Goal: Entertainment & Leisure: Consume media (video, audio)

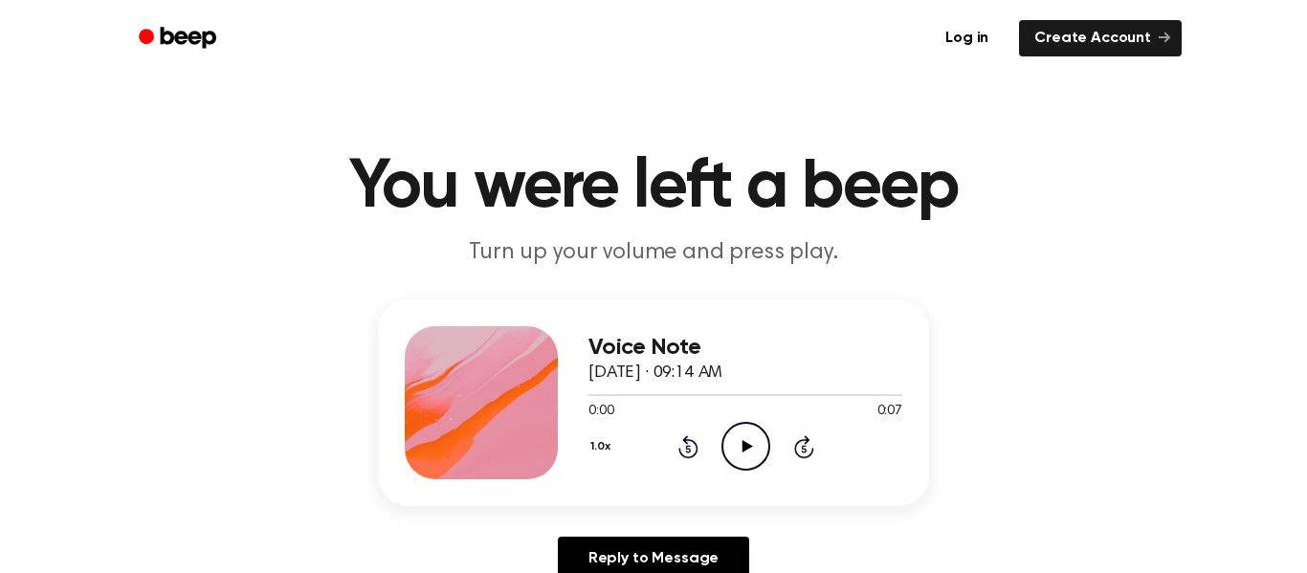
click at [742, 442] on icon at bounding box center [746, 446] width 11 height 12
click at [746, 438] on icon "Play Audio" at bounding box center [745, 446] width 49 height 49
click at [745, 445] on icon at bounding box center [746, 446] width 11 height 12
click at [741, 442] on icon at bounding box center [746, 446] width 11 height 12
click at [745, 445] on icon at bounding box center [746, 446] width 11 height 12
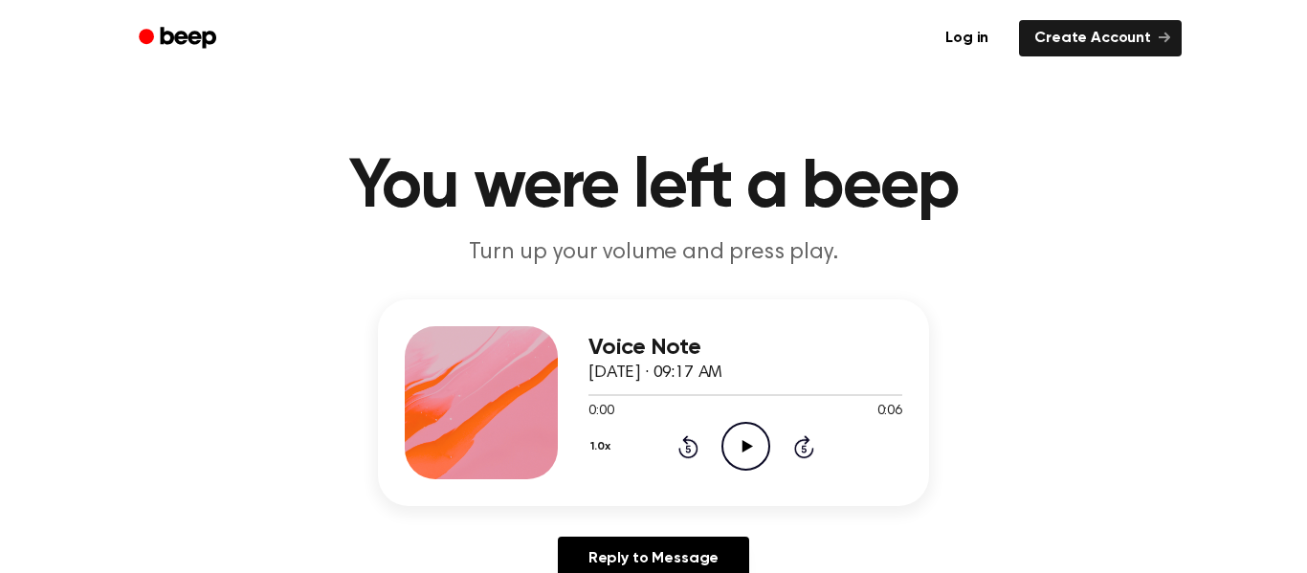
click at [746, 441] on icon "Play Audio" at bounding box center [745, 446] width 49 height 49
click at [749, 444] on icon "Play Audio" at bounding box center [745, 446] width 49 height 49
click at [746, 440] on icon "Play Audio" at bounding box center [745, 446] width 49 height 49
click at [745, 450] on icon at bounding box center [746, 446] width 11 height 12
click at [742, 441] on icon at bounding box center [746, 446] width 11 height 12
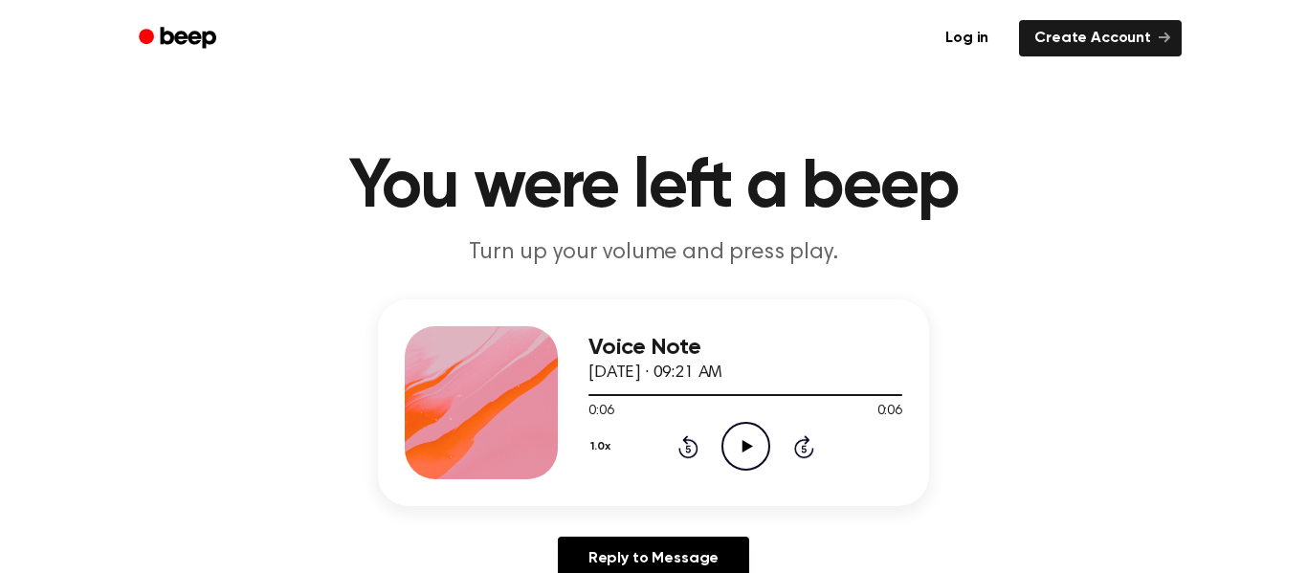
click at [719, 434] on div "1.0x Rewind 5 seconds Play Audio Skip 5 seconds" at bounding box center [745, 446] width 314 height 49
click at [739, 436] on icon "Play Audio" at bounding box center [745, 446] width 49 height 49
click at [745, 446] on icon at bounding box center [746, 446] width 11 height 12
click at [743, 448] on icon at bounding box center [745, 446] width 9 height 12
click at [743, 446] on icon at bounding box center [746, 446] width 11 height 12
